Goal: Ask a question

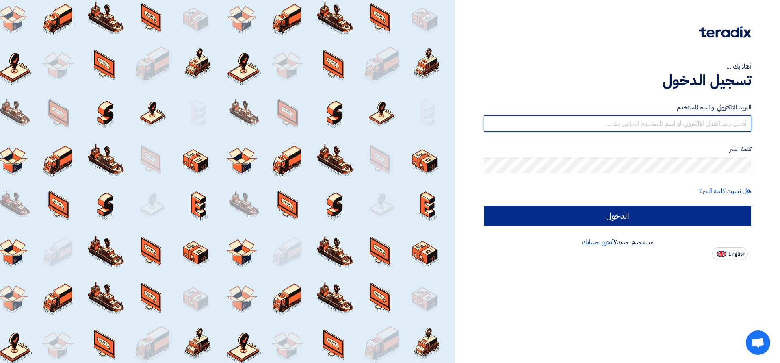
type input "[EMAIL_ADDRESS][DOMAIN_NAME]"
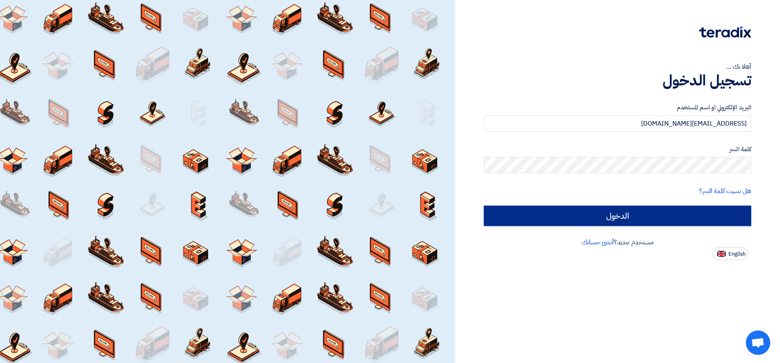
click at [645, 215] on input "الدخول" at bounding box center [617, 216] width 267 height 20
type input "Sign in"
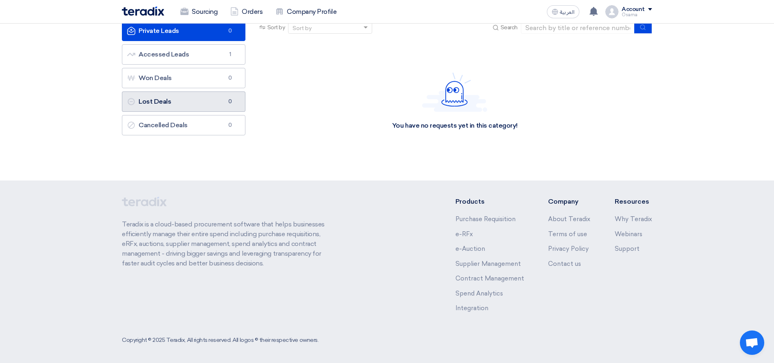
scroll to position [61, 0]
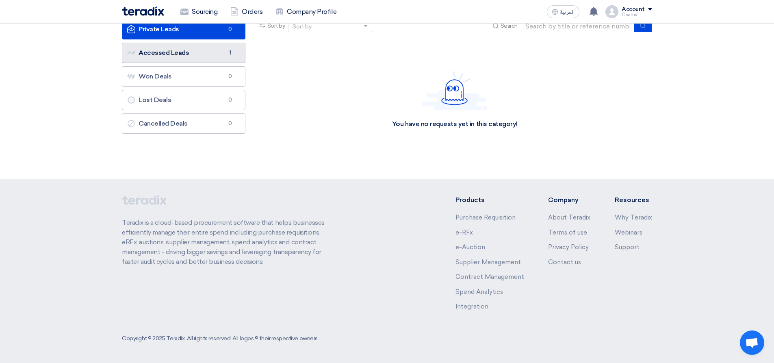
click at [163, 54] on link "Accessed Leads Accessed Leads 1" at bounding box center [184, 53] width 124 height 20
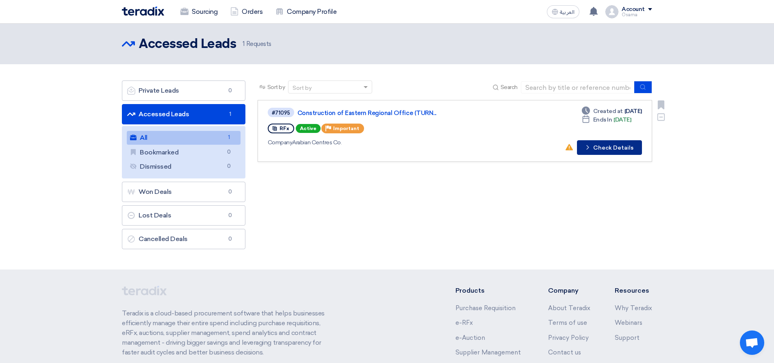
click at [620, 148] on button "Check details Check Details" at bounding box center [609, 147] width 65 height 15
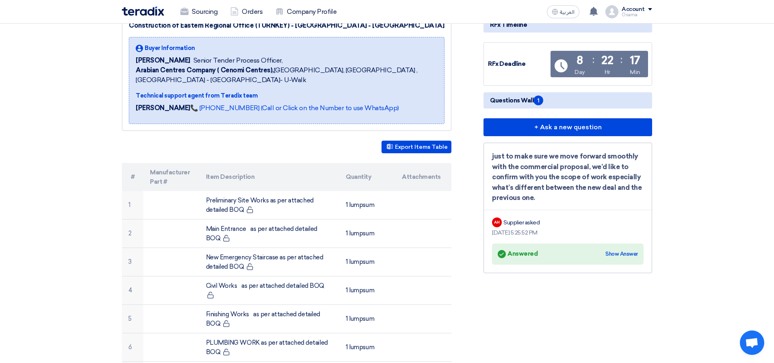
scroll to position [122, 0]
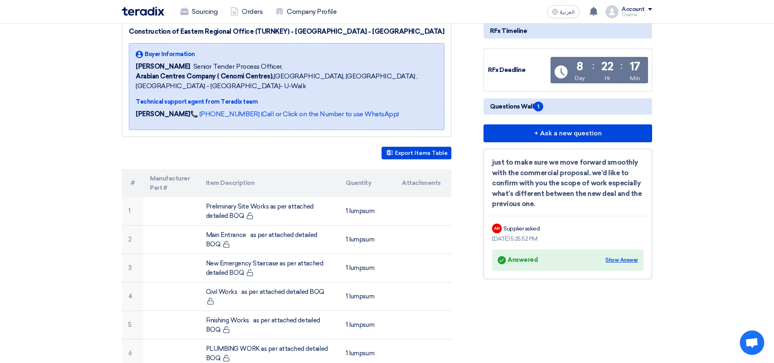
click at [620, 260] on div "Show Answer" at bounding box center [621, 260] width 33 height 8
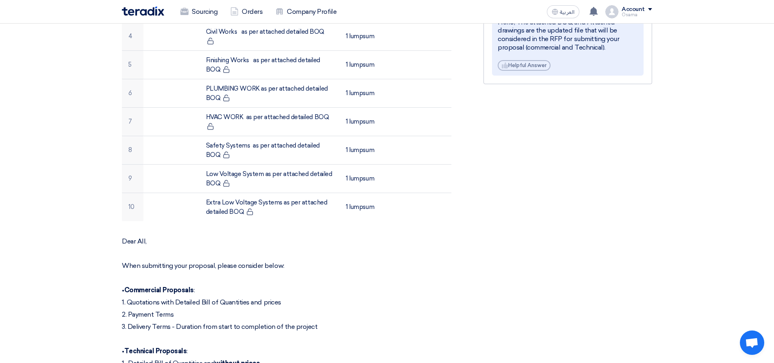
scroll to position [528, 0]
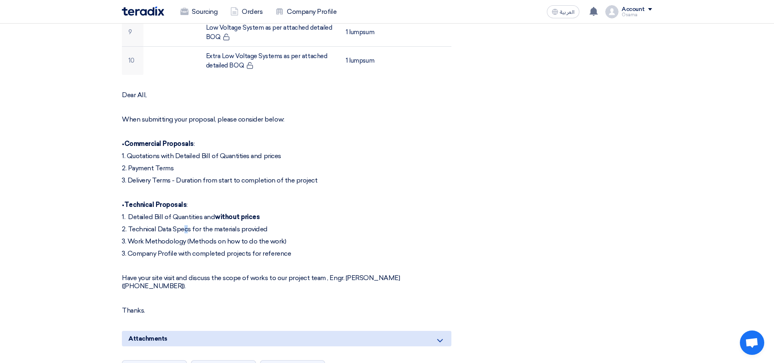
click at [170, 225] on p "2. Technical Data Specs for the materials provided" at bounding box center [287, 229] width 330 height 8
click at [190, 262] on p at bounding box center [287, 266] width 330 height 8
click at [257, 243] on div "Dear All, When submitting your proposal, please consider below: • Commercial Pr…" at bounding box center [287, 202] width 330 height 223
click at [370, 237] on p "3. Work Methodology (Methods on how to do the work)" at bounding box center [287, 241] width 330 height 8
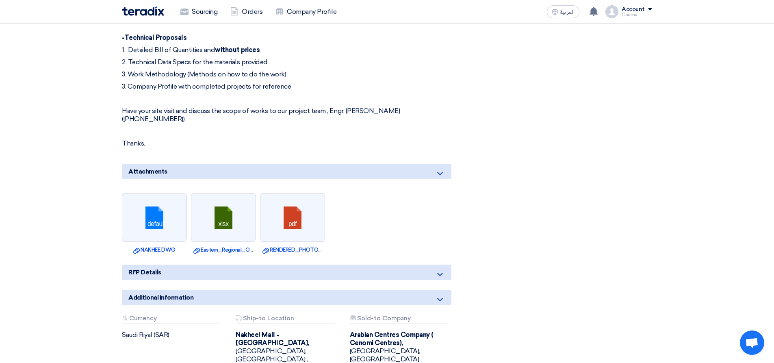
scroll to position [813, 0]
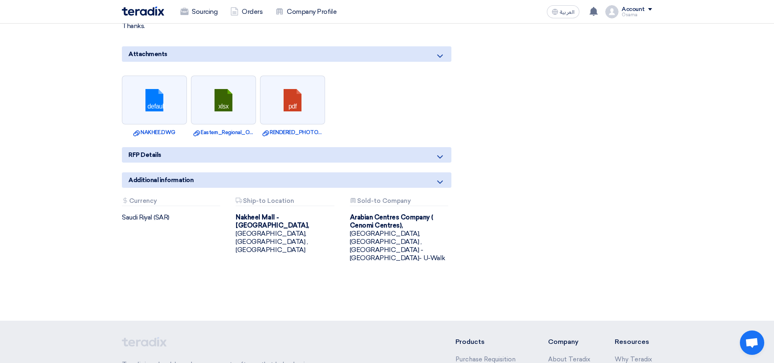
click at [441, 155] on use at bounding box center [440, 156] width 6 height 3
click at [146, 150] on span "RFP Details" at bounding box center [144, 154] width 33 height 9
click at [153, 150] on span "RFP Details" at bounding box center [144, 154] width 33 height 9
click at [132, 150] on span "RFP Details" at bounding box center [144, 154] width 33 height 9
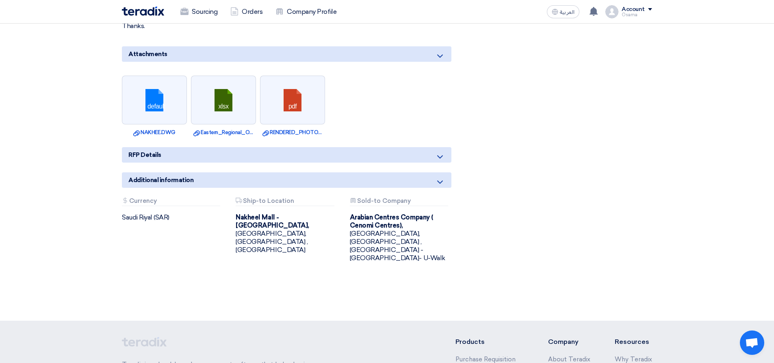
click at [329, 147] on div "RFP Details" at bounding box center [287, 154] width 330 height 15
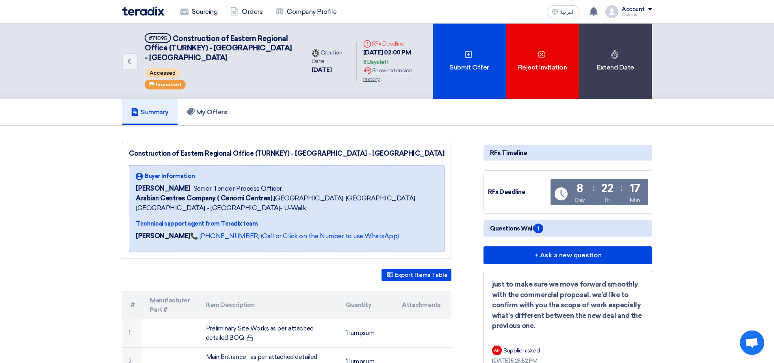
scroll to position [163, 0]
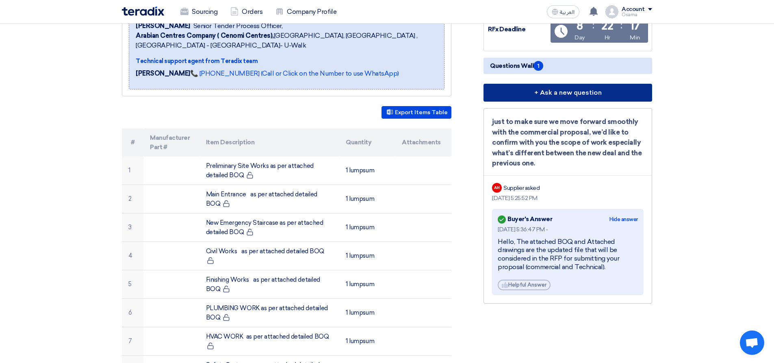
drag, startPoint x: 550, startPoint y: 88, endPoint x: 557, endPoint y: 101, distance: 14.7
click at [550, 88] on button "+ Ask a new question" at bounding box center [568, 93] width 169 height 18
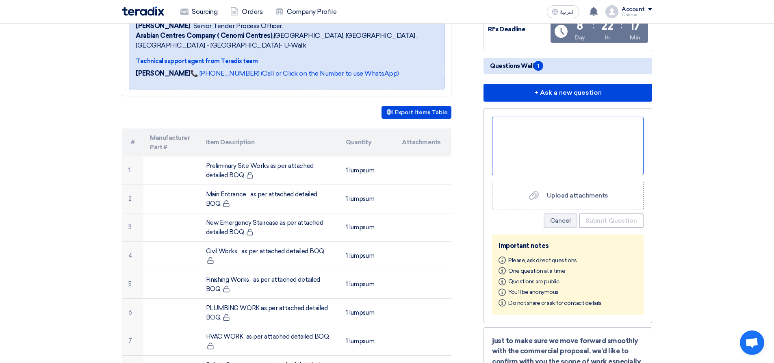
click at [505, 131] on div at bounding box center [568, 146] width 152 height 59
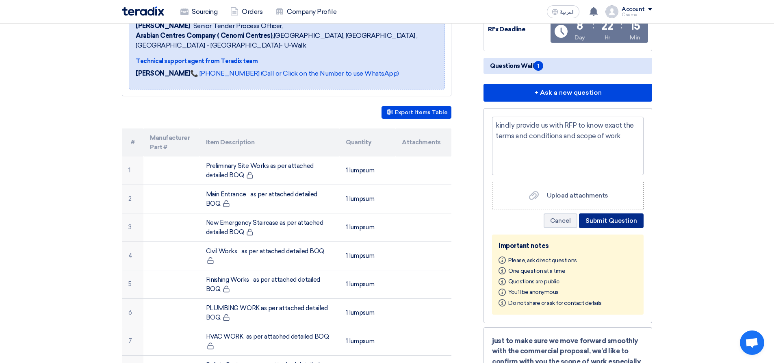
click at [612, 221] on button "Submit Question" at bounding box center [611, 220] width 65 height 15
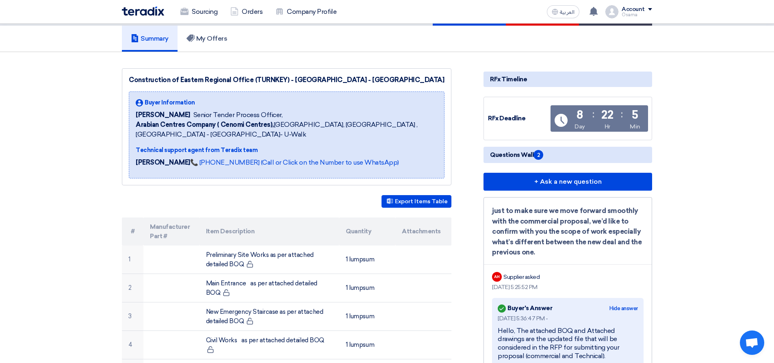
scroll to position [0, 0]
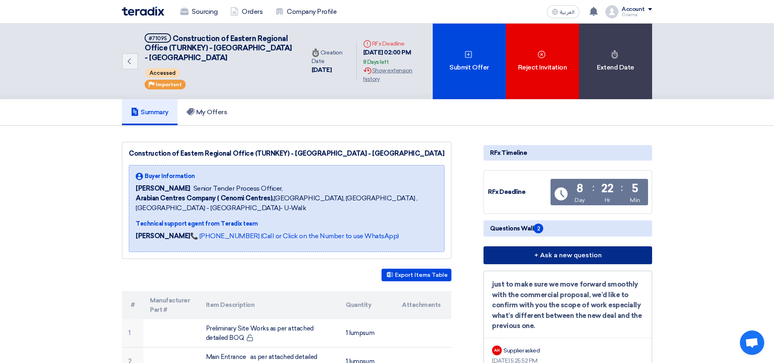
click at [574, 256] on button "+ Ask a new question" at bounding box center [568, 255] width 169 height 18
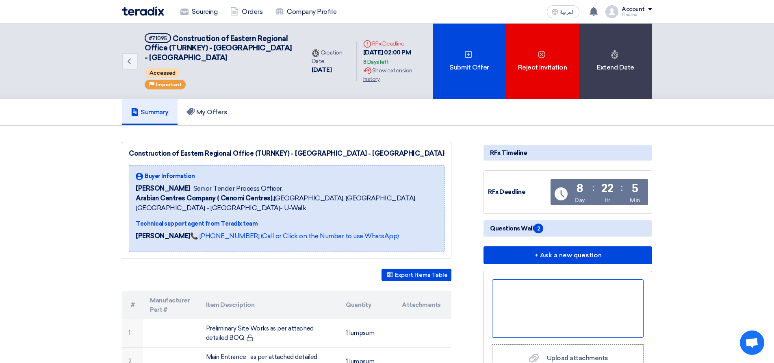
click at [558, 296] on div at bounding box center [568, 308] width 152 height 59
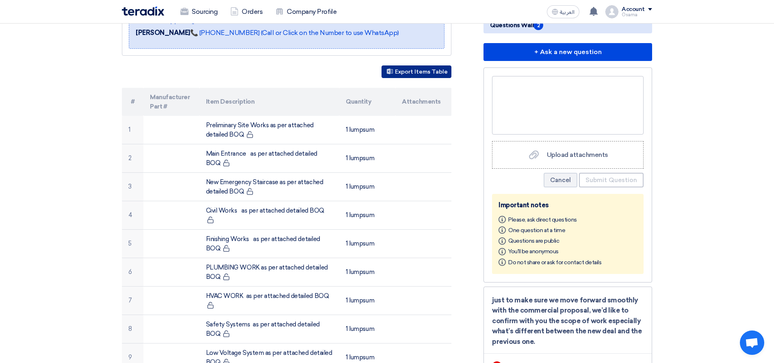
click at [415, 70] on button "Export Items Table" at bounding box center [417, 71] width 70 height 13
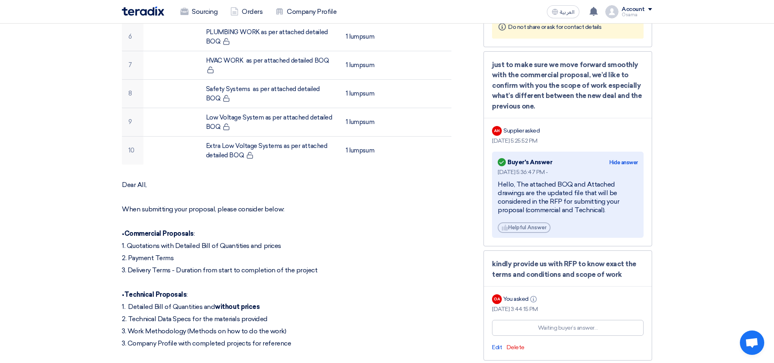
scroll to position [569, 0]
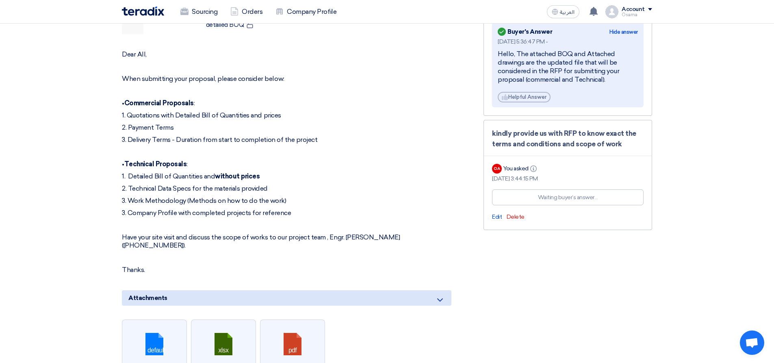
click at [580, 272] on div "RFx Timeline RFx Deadline Time Remaining 8 Day : 21 Hr : 27 Min Questions Wall …" at bounding box center [567, 49] width 181 height 952
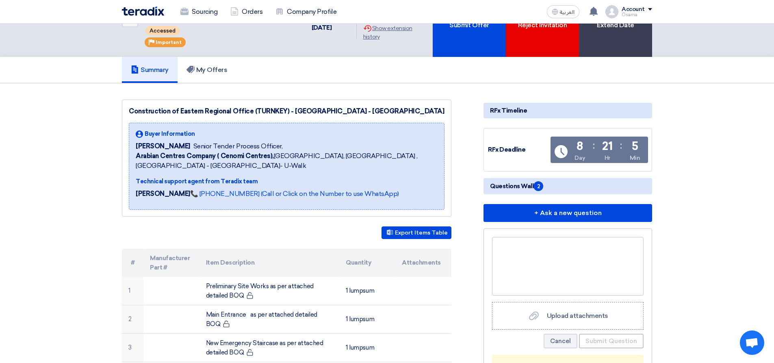
scroll to position [0, 0]
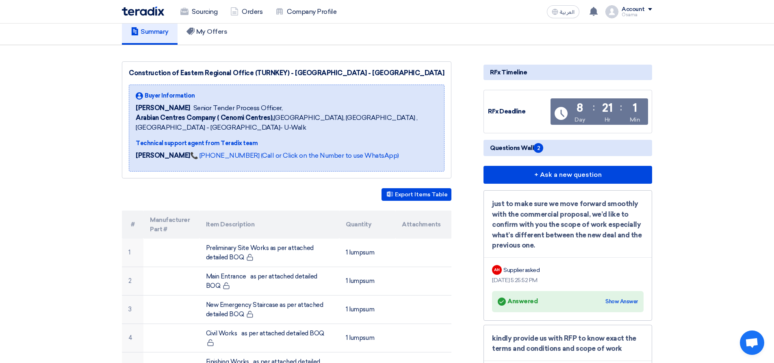
scroll to position [81, 0]
